Goal: Information Seeking & Learning: Learn about a topic

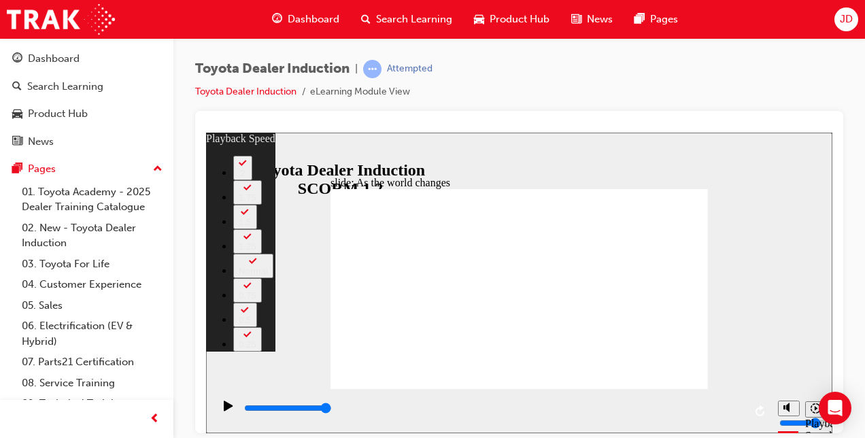
type input "128"
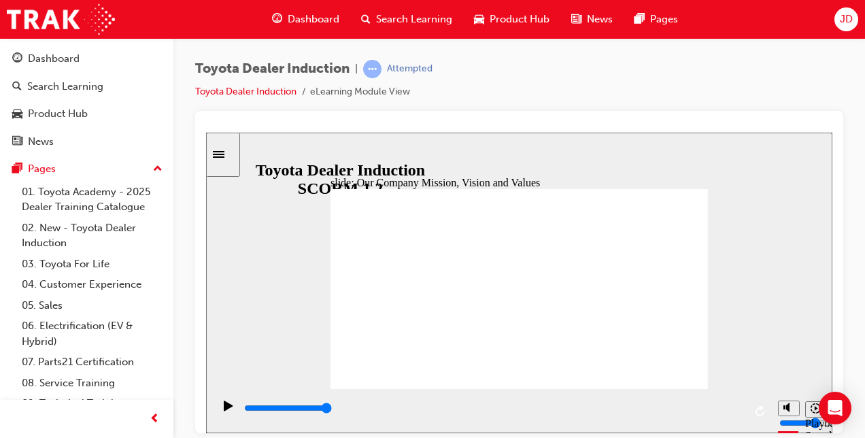
type input "5000"
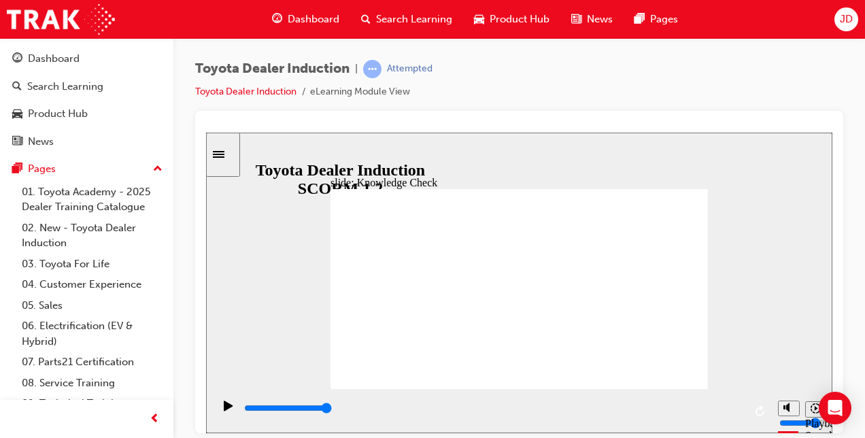
type input "H"
type input "Ha"
type input "Hap"
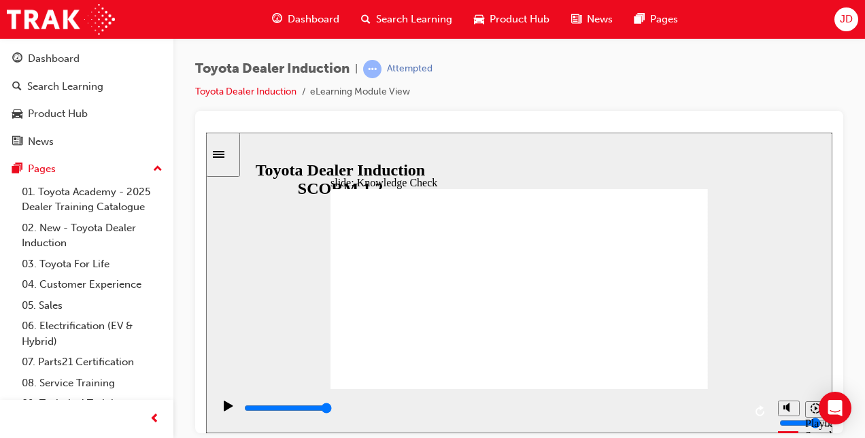
type input "Hap"
type input "Happ"
type input "Happi"
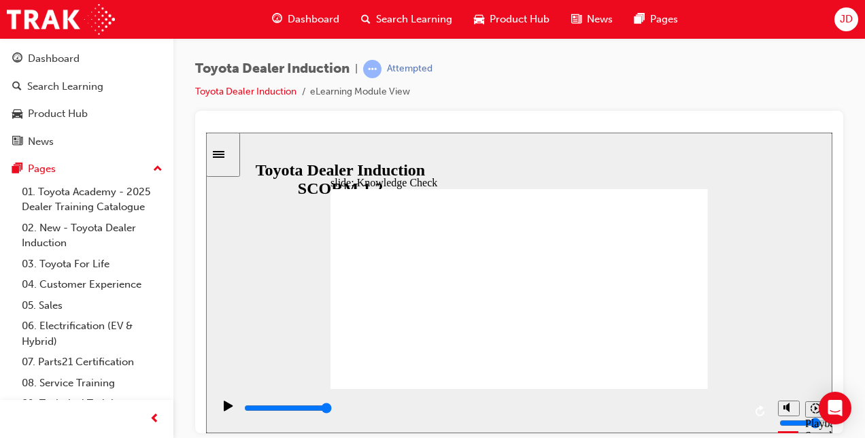
type input "Happin"
type input "Happine"
type input "Happines"
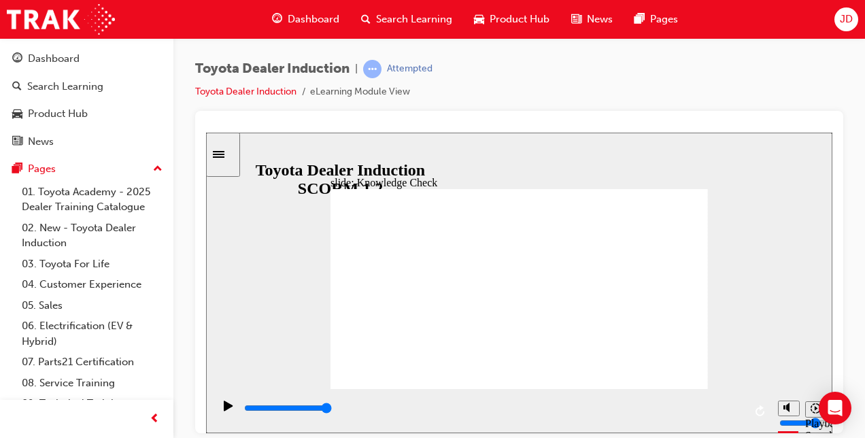
type input "Happines"
type input "Happiness"
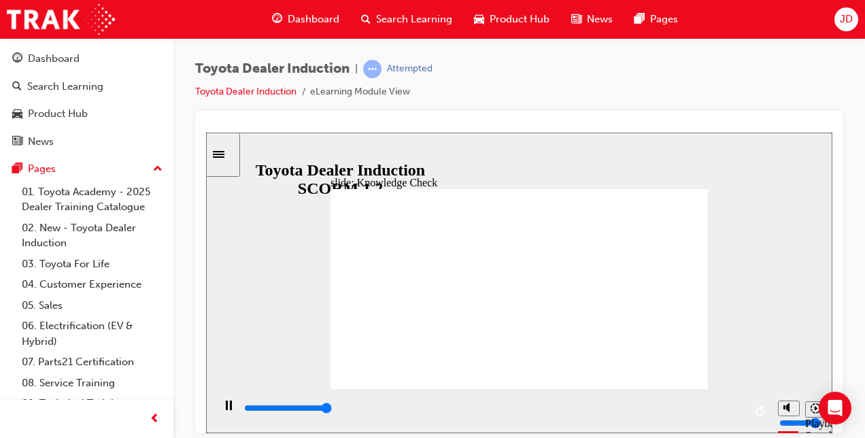
type input "5000"
type input "M"
type input "Mo"
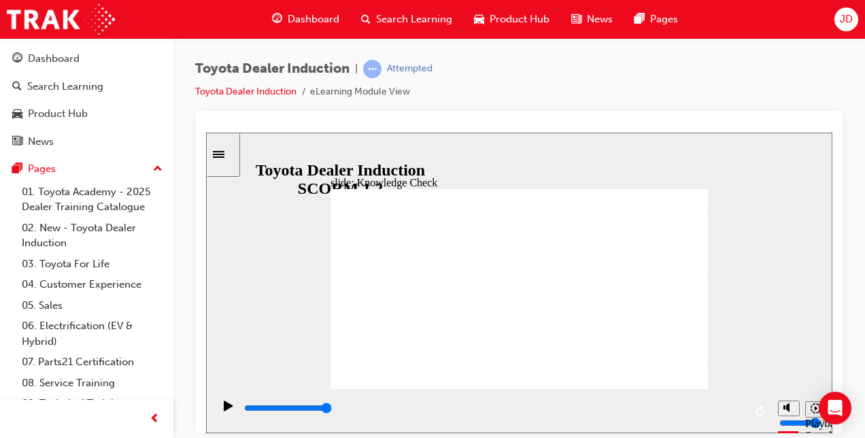
type input "Mov"
type input "Move"
type input "Moved"
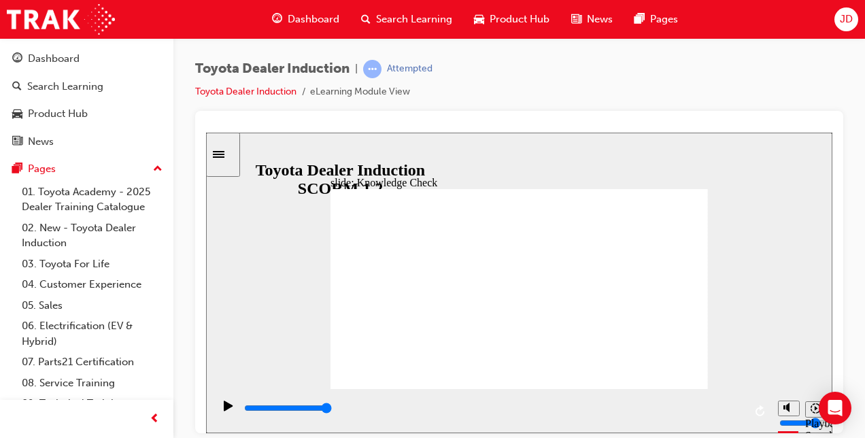
type input "Moved"
type input "6500"
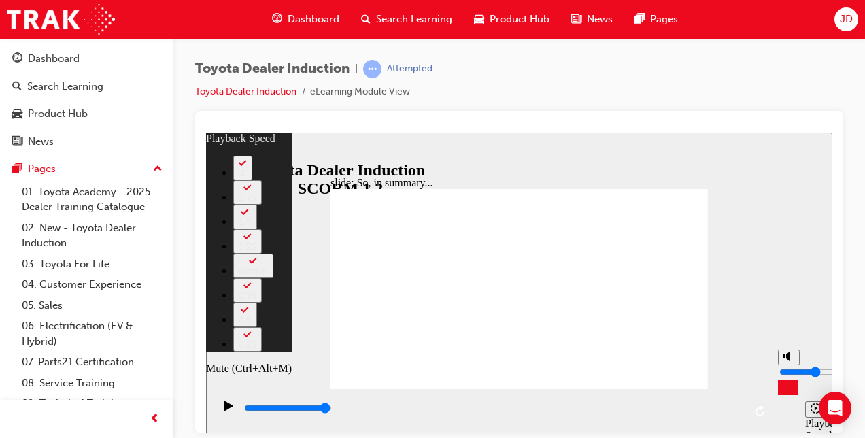
type input "7"
type input "3"
type input "7"
type input "3"
type input "8"
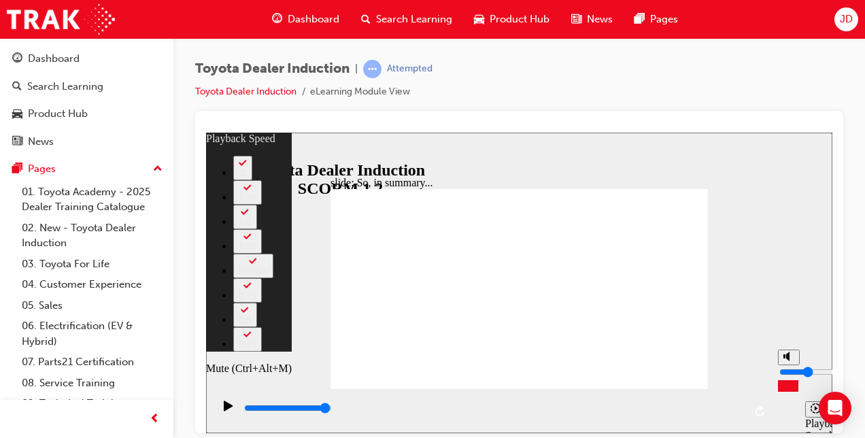
type input "2"
type input "8"
type input "2"
type input "8"
type input "2"
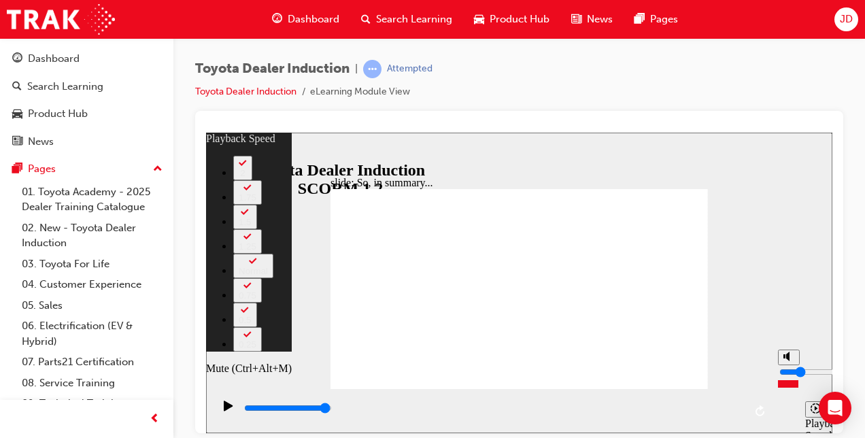
click at [789, 377] on input "volume" at bounding box center [823, 371] width 88 height 11
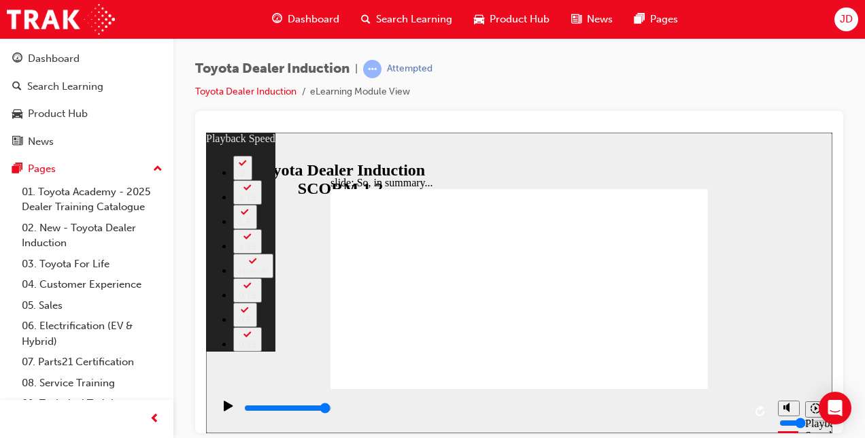
type input "128"
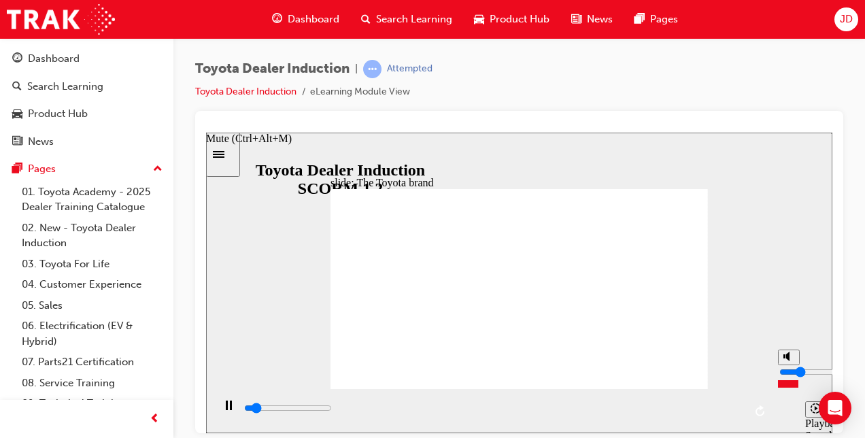
type input "4100"
type input "1"
type input "4100"
type input "2"
type input "4100"
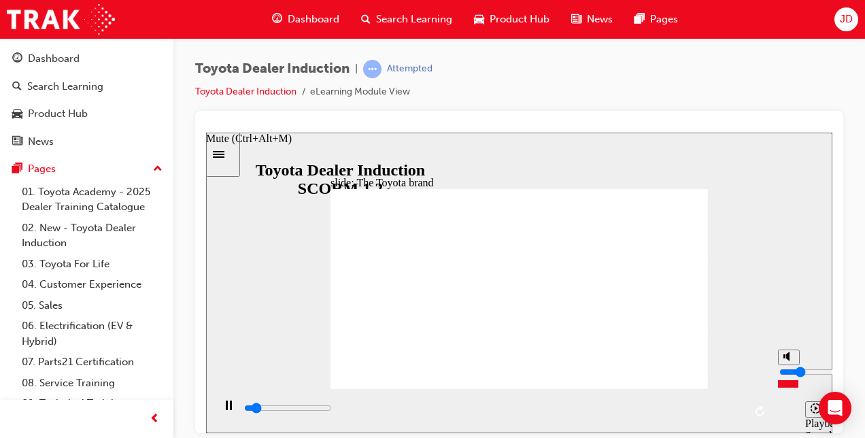
type input "3"
type input "5900"
type input "3"
click at [790, 377] on input "volume" at bounding box center [823, 371] width 88 height 11
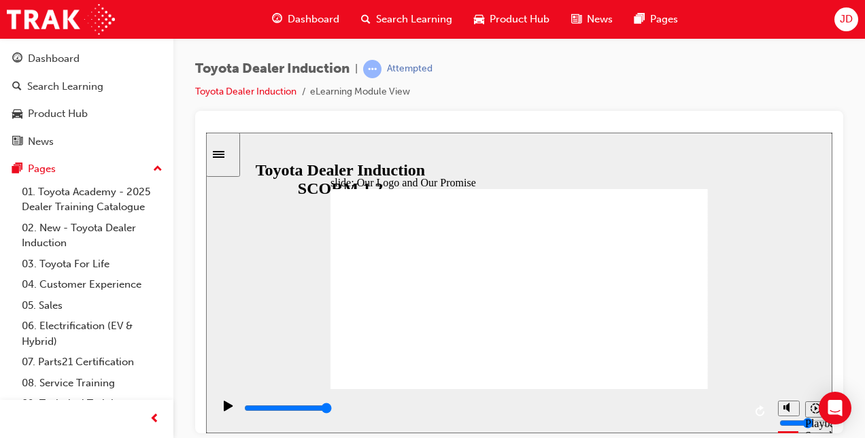
type input "8400"
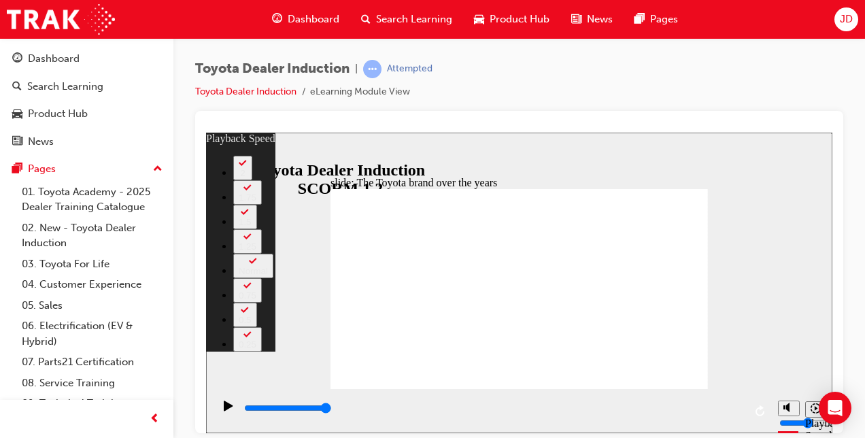
type input "165"
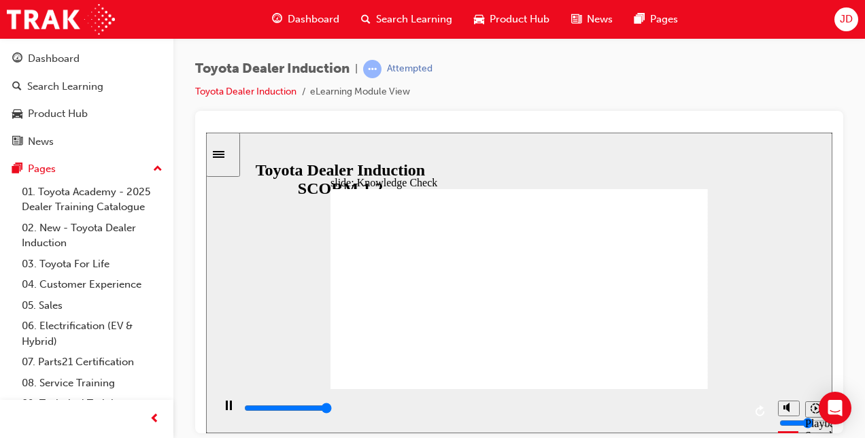
type input "5000"
radio input "true"
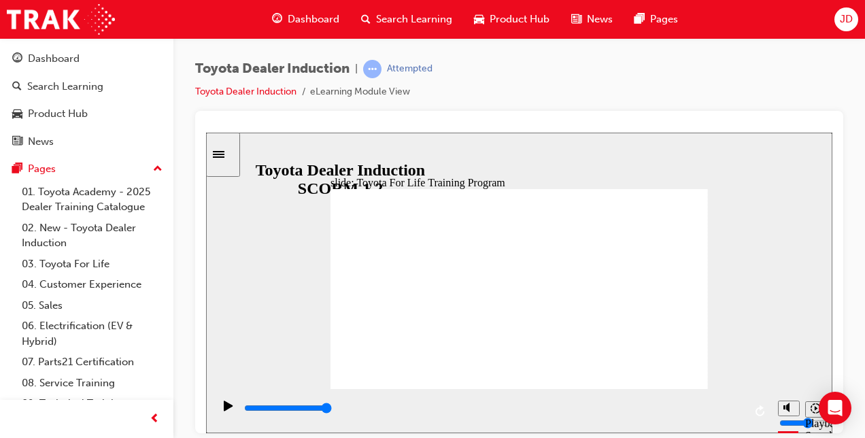
type input "10800"
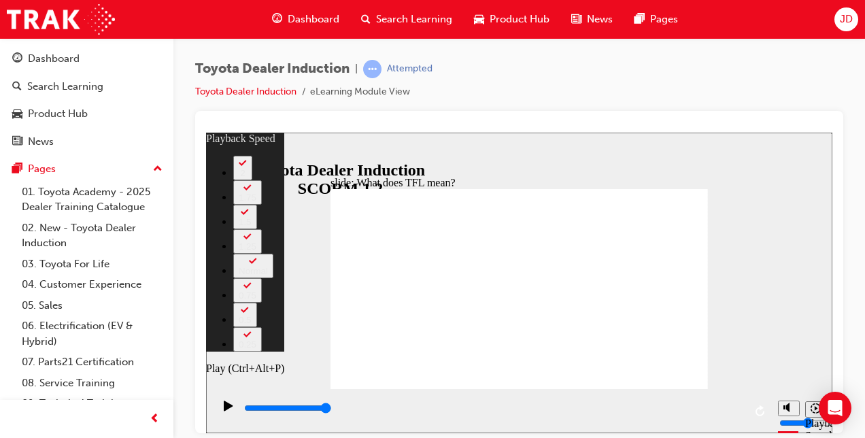
type input "19"
click at [224, 409] on icon "Play (Ctrl+Alt+P)" at bounding box center [228, 405] width 9 height 10
type input "10800"
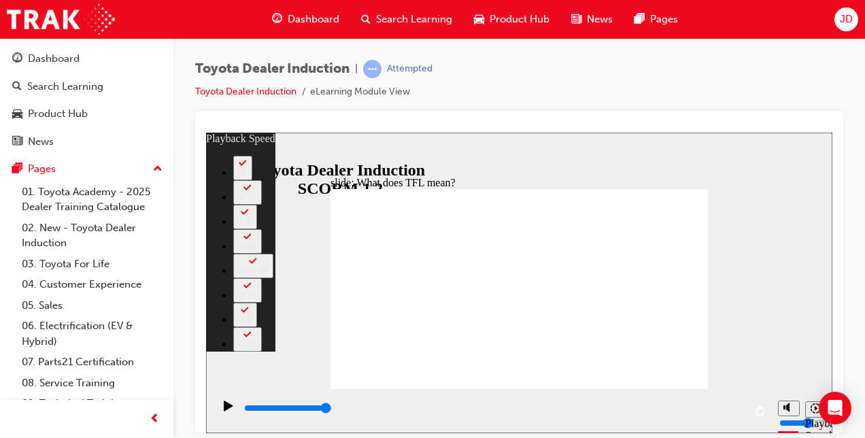
type input "139"
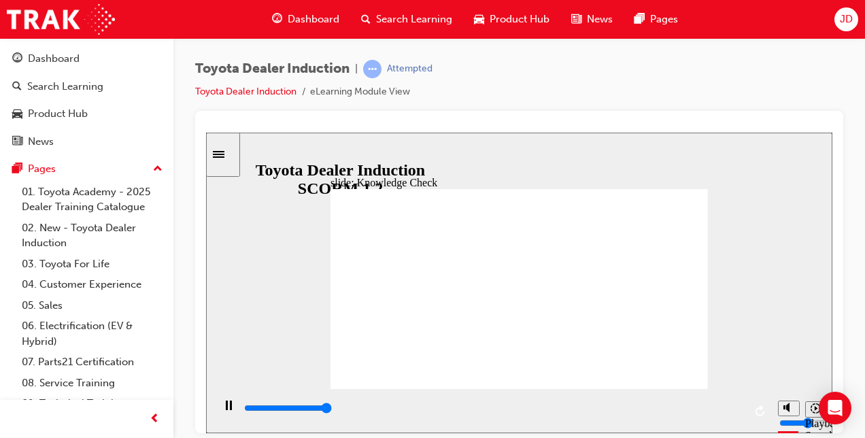
type input "5000"
radio input "true"
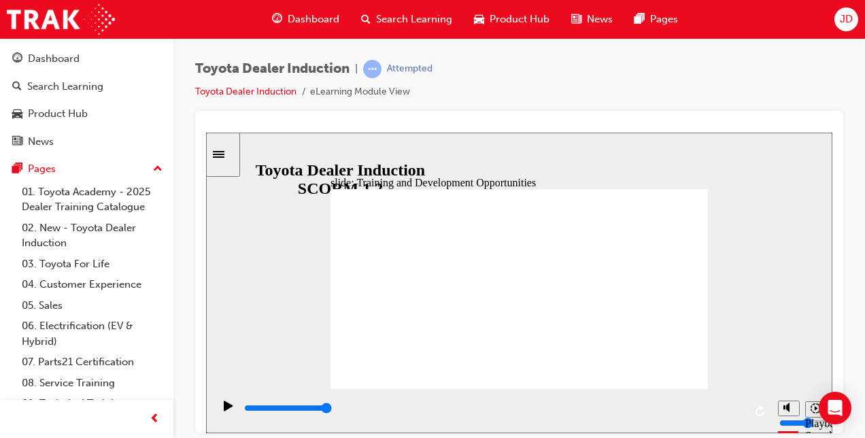
type input "5000"
radio input "true"
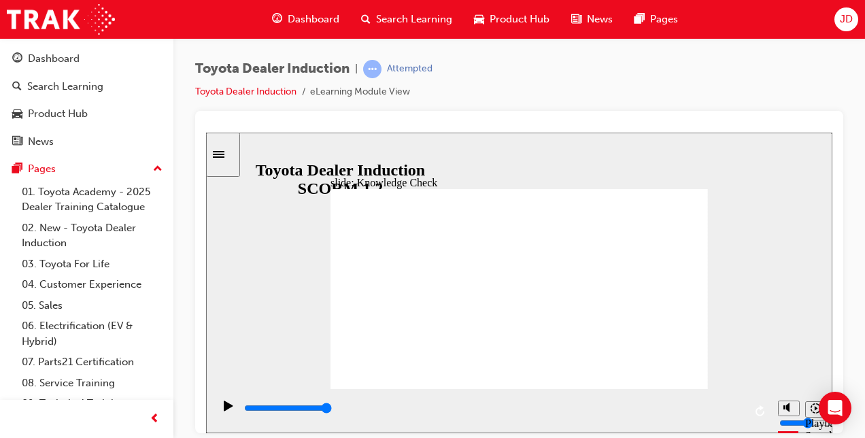
drag, startPoint x: 473, startPoint y: 275, endPoint x: 691, endPoint y: 195, distance: 232.5
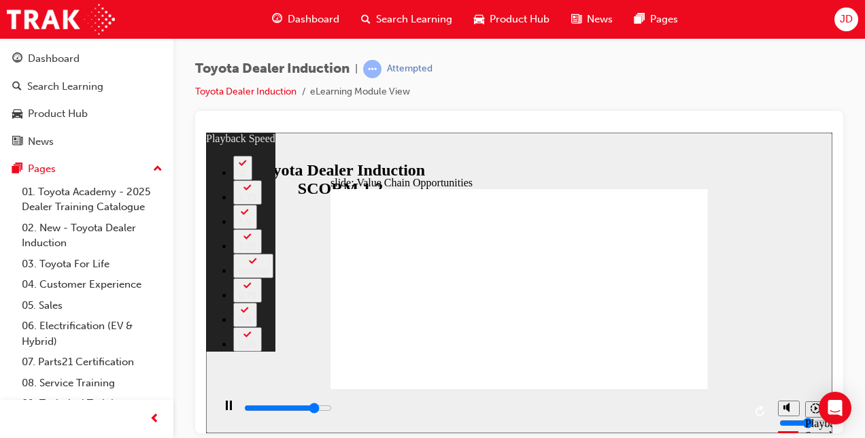
type input "9500"
type input "0"
type input "9700"
type input "0"
type input "9900"
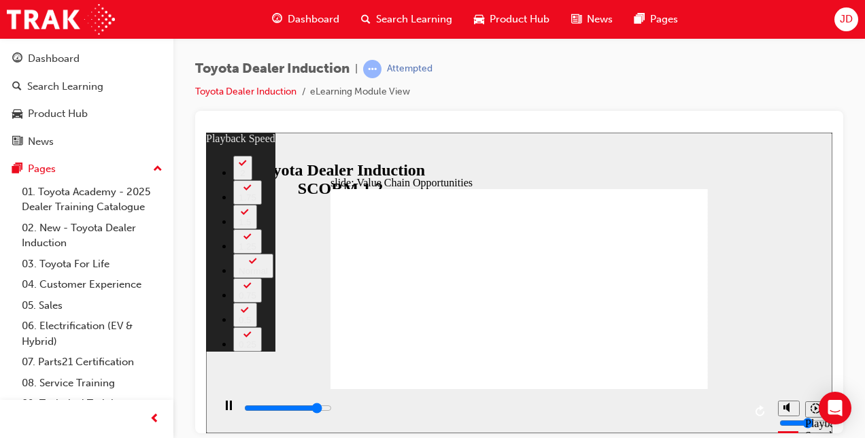
type input "1"
type input "10200"
type input "1"
type input "10500"
type input "1"
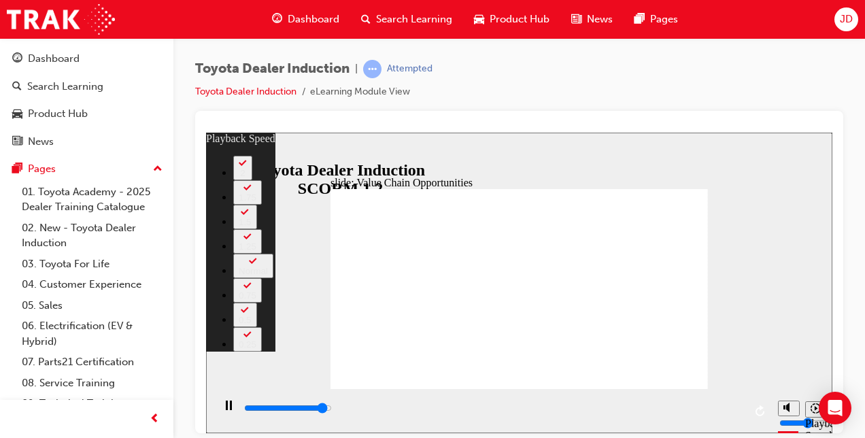
type input "10700"
type input "1"
type input "11000"
type input "2"
type input "11300"
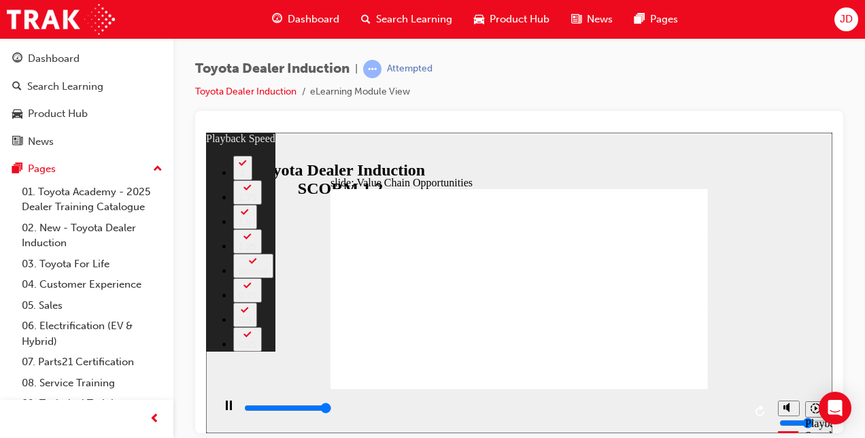
type input "2"
type input "11300"
type input "64"
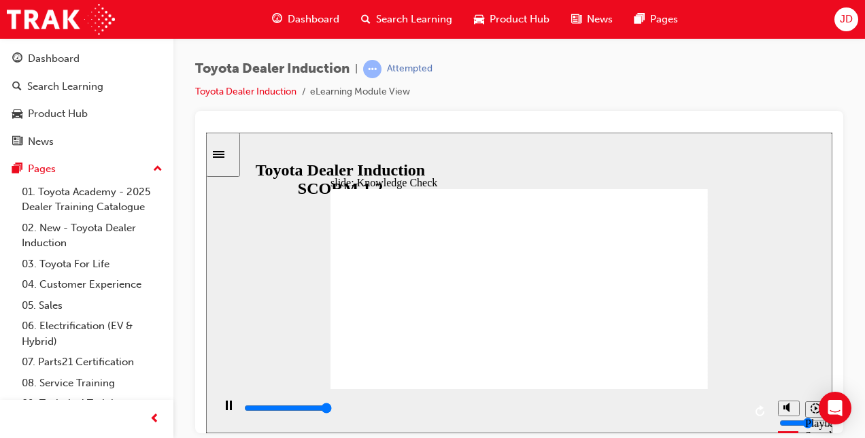
type input "5000"
radio input "true"
type input "5000"
radio input "true"
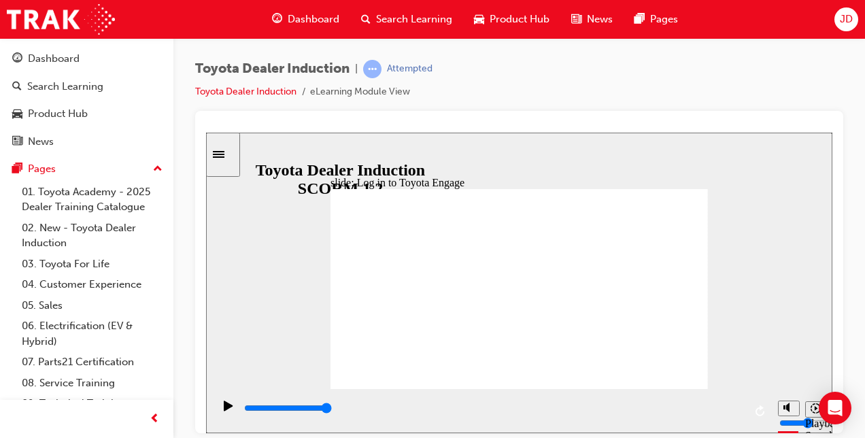
type input "4700"
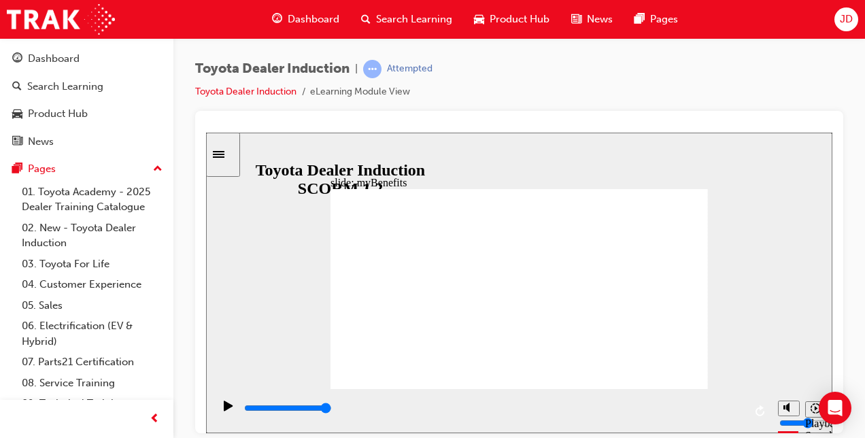
type input "5000"
type input "a"
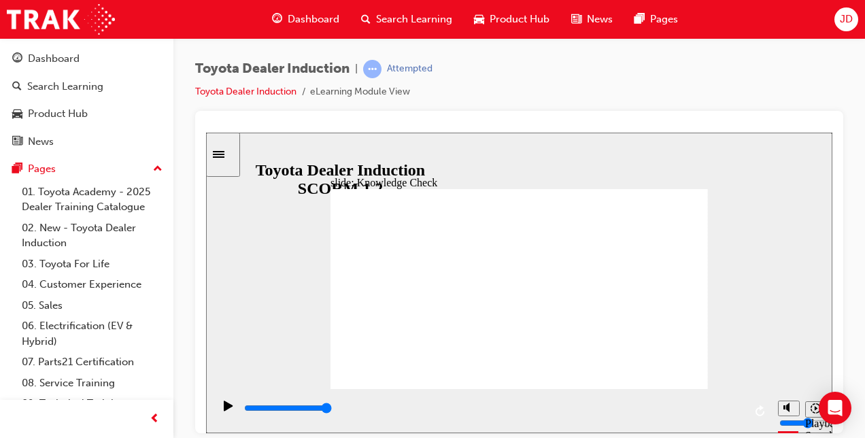
type input "a"
type input "ap"
type input "app"
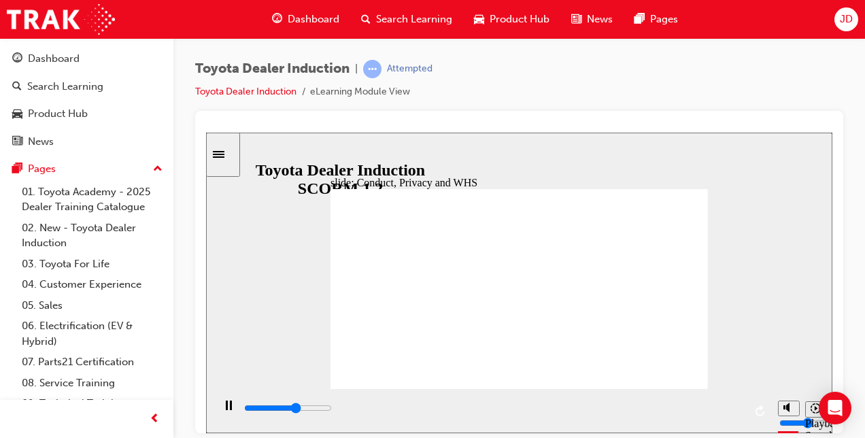
type input "7200"
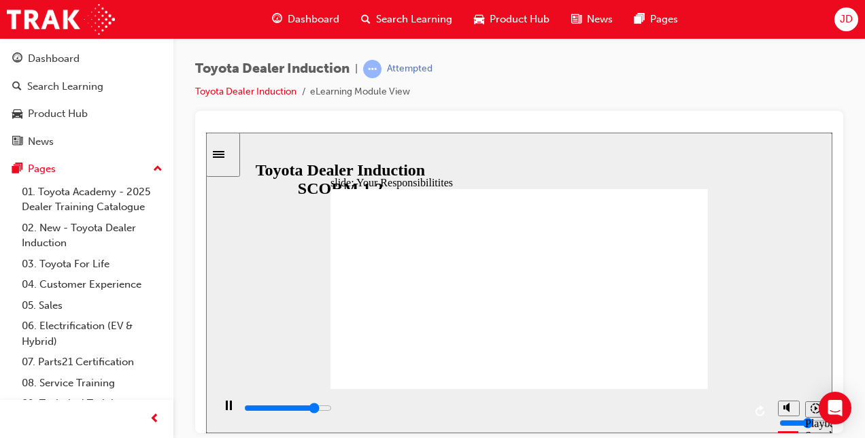
checkbox input "true"
type input "8400"
checkbox input "true"
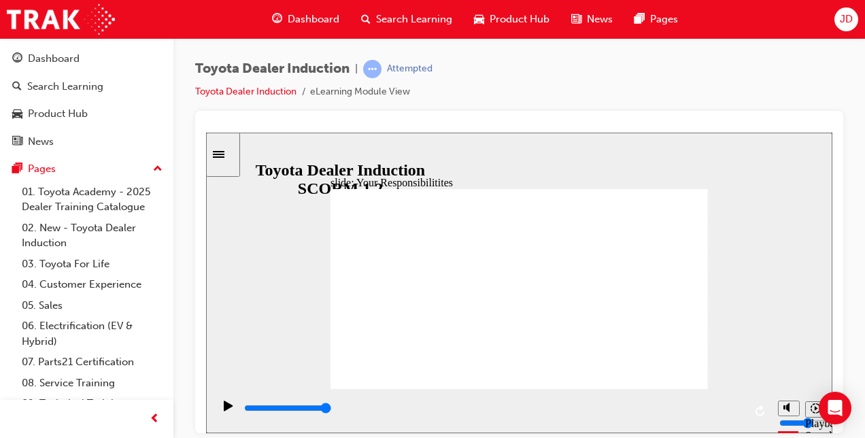
checkbox input "true"
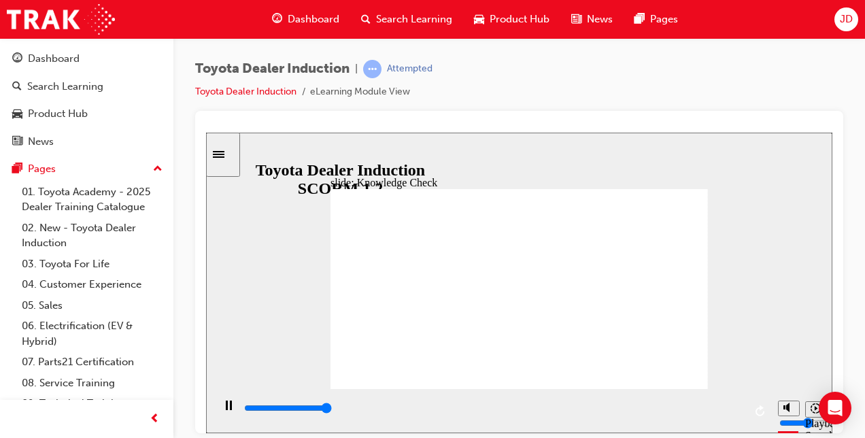
type input "5000"
checkbox input "true"
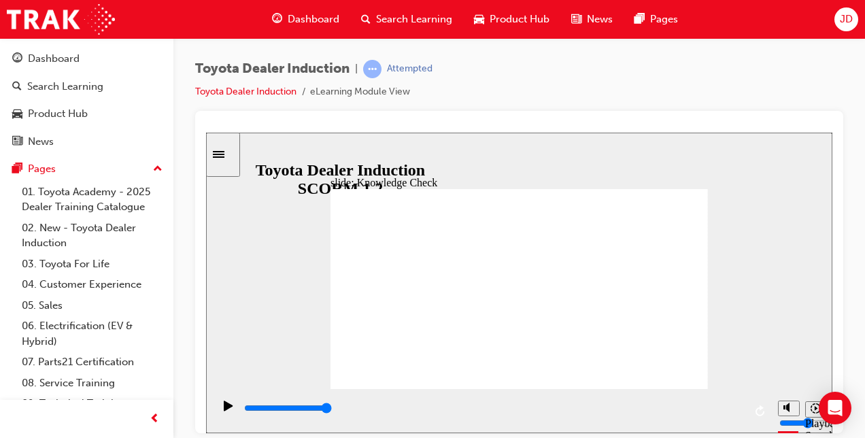
checkbox input "true"
type input "3600"
radio input "true"
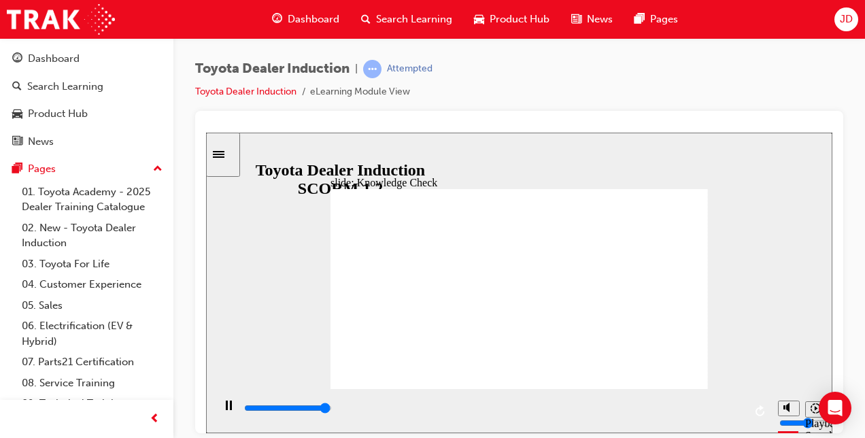
type input "5000"
checkbox input "true"
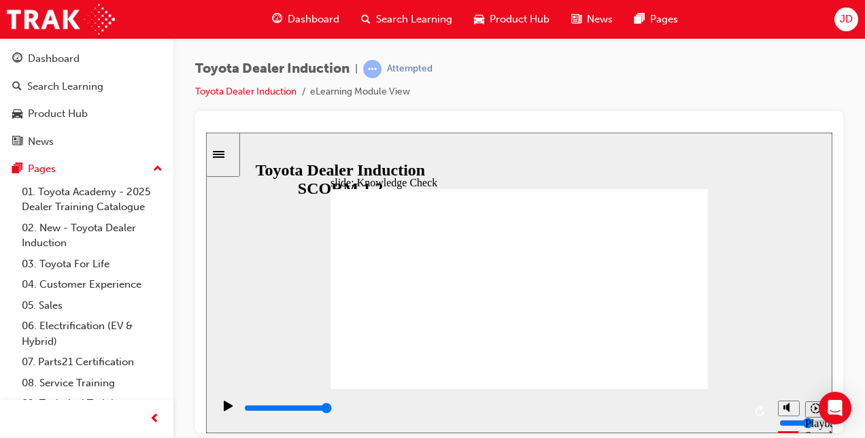
type input "5000"
checkbox input "true"
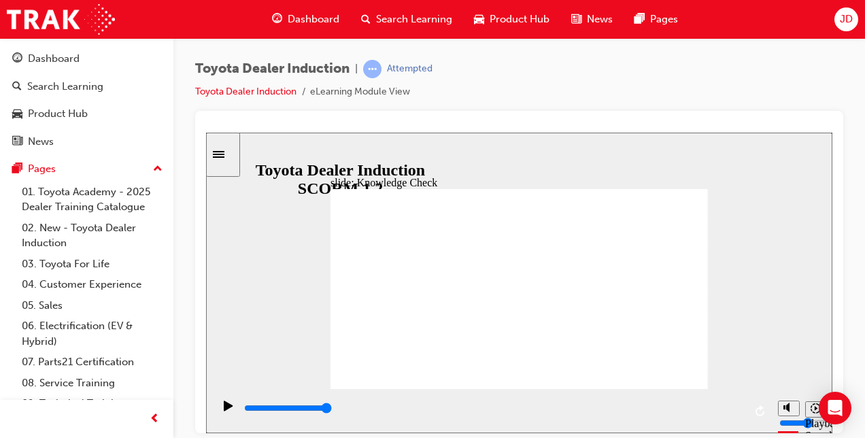
checkbox input "true"
type input "9900"
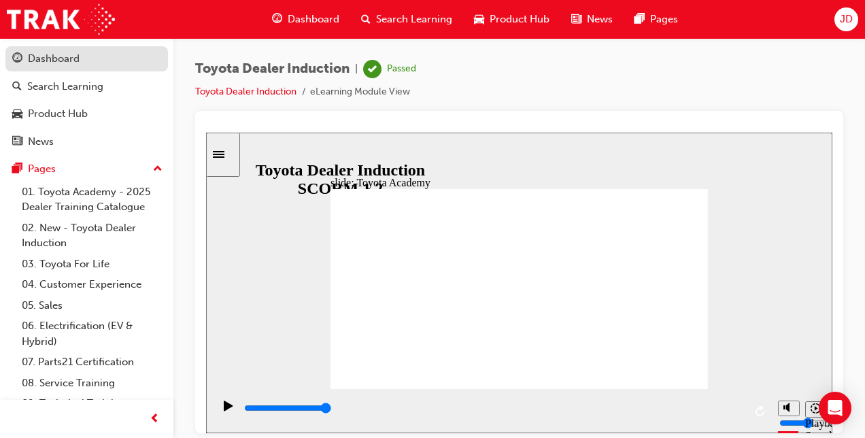
click at [71, 64] on div "Dashboard" at bounding box center [54, 59] width 52 height 16
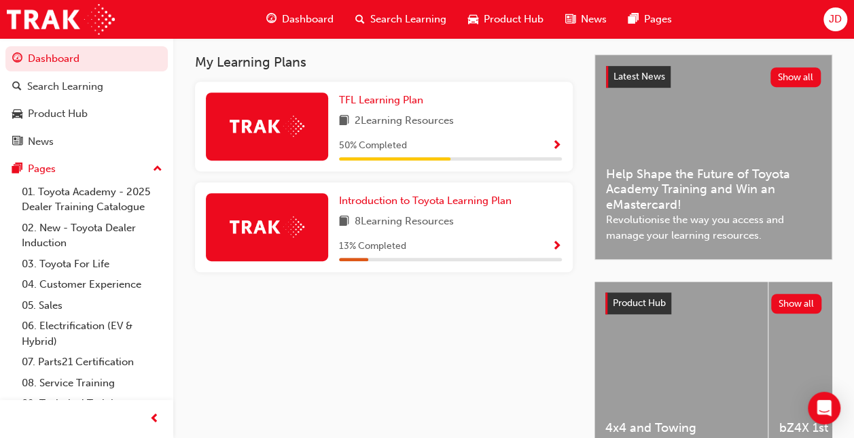
scroll to position [272, 0]
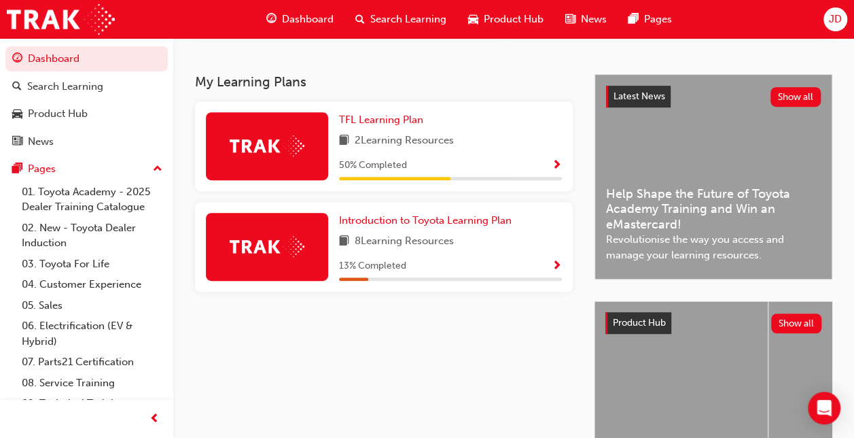
click at [557, 170] on span "Show Progress" at bounding box center [557, 166] width 10 height 12
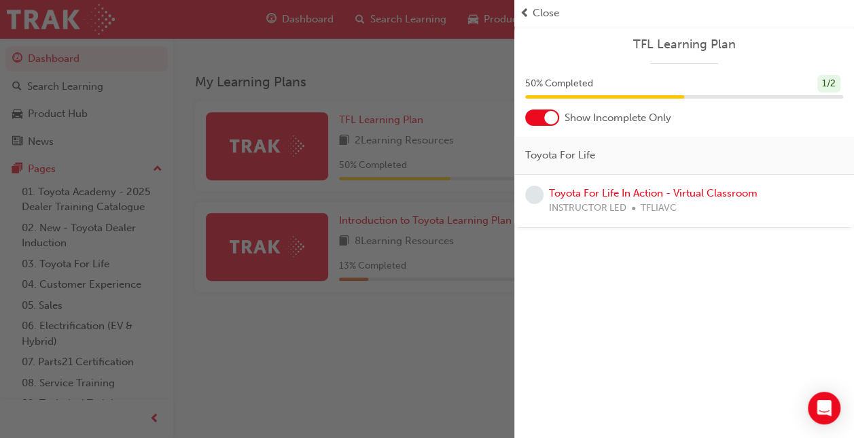
click at [466, 375] on div "button" at bounding box center [257, 219] width 515 height 438
